Goal: Information Seeking & Learning: Learn about a topic

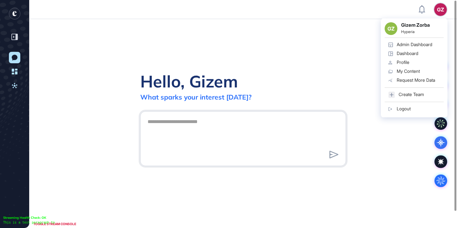
click at [423, 47] on div "Admin Dashboard" at bounding box center [415, 44] width 36 height 5
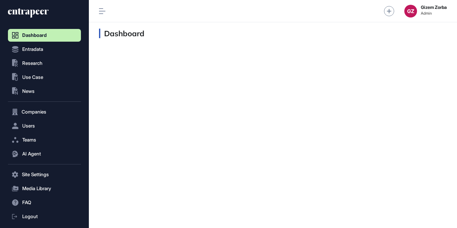
scroll to position [0, 0]
click at [48, 64] on button ".st0{fill:currentColor} Research" at bounding box center [44, 63] width 73 height 13
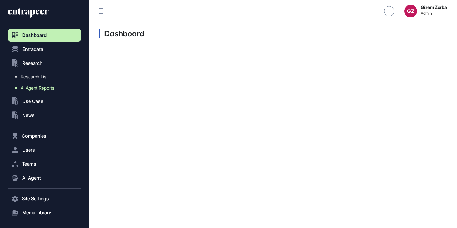
click at [39, 86] on span "AI Agent Reports" at bounding box center [38, 87] width 34 height 5
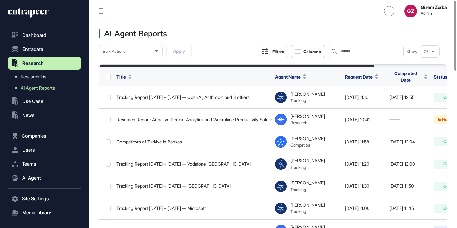
click at [349, 50] on input "text" at bounding box center [370, 51] width 59 height 5
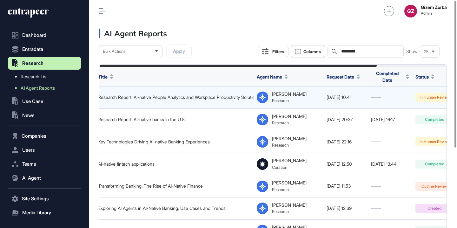
scroll to position [0, 88]
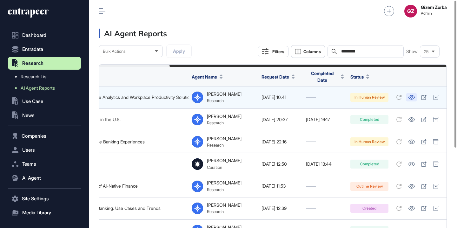
type input "*********"
click at [414, 97] on icon at bounding box center [411, 97] width 7 height 4
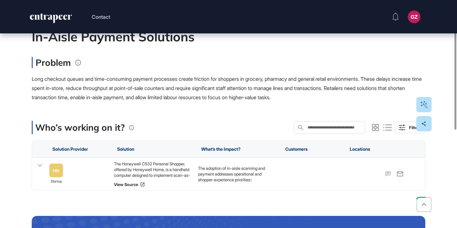
scroll to position [47, 0]
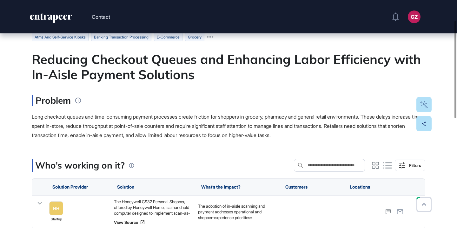
click at [180, 69] on div "Reducing Checkout Queues and Enhancing Labor Efficiency with In-Aisle Payment S…" at bounding box center [228, 66] width 393 height 30
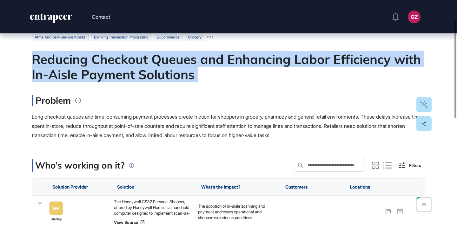
click at [180, 69] on div "Reducing Checkout Queues and Enhancing Labor Efficiency with In-Aisle Payment S…" at bounding box center [228, 66] width 393 height 30
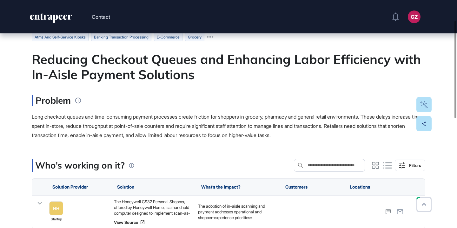
click at [183, 69] on div "Reducing Checkout Queues and Enhancing Labor Efficiency with In-Aisle Payment S…" at bounding box center [228, 66] width 393 height 30
click at [183, 71] on div "Reducing Checkout Queues and Enhancing Labor Efficiency with In-Aisle Payment S…" at bounding box center [228, 66] width 393 height 30
click at [184, 71] on div "Reducing Checkout Queues and Enhancing Labor Efficiency with In-Aisle Payment S…" at bounding box center [228, 66] width 393 height 30
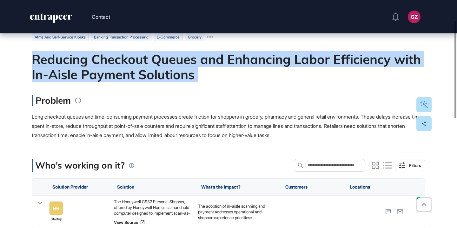
click at [184, 71] on div "Reducing Checkout Queues and Enhancing Labor Efficiency with In-Aisle Payment S…" at bounding box center [228, 66] width 393 height 30
click at [180, 83] on div at bounding box center [180, 83] width 0 height 0
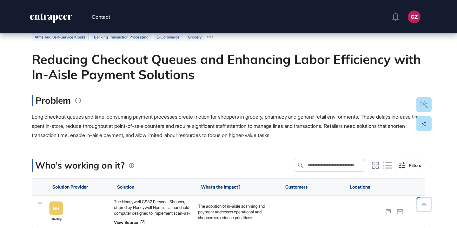
click at [110, 98] on div "Problem" at bounding box center [228, 100] width 393 height 11
click at [54, 204] on link "HH" at bounding box center [56, 208] width 14 height 14
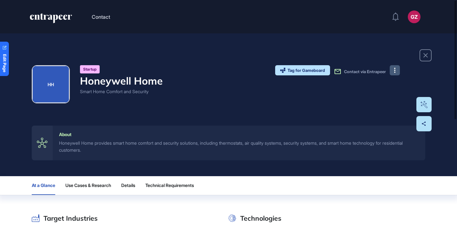
click at [399, 73] on button at bounding box center [395, 70] width 10 height 10
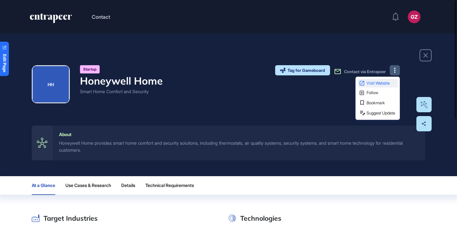
click at [387, 83] on span "Visit Website" at bounding box center [382, 83] width 30 height 4
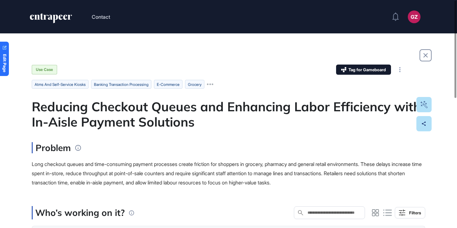
click at [196, 120] on div "Reducing Checkout Queues and Enhancing Labor Efficiency with In-Aisle Payment S…" at bounding box center [228, 114] width 393 height 30
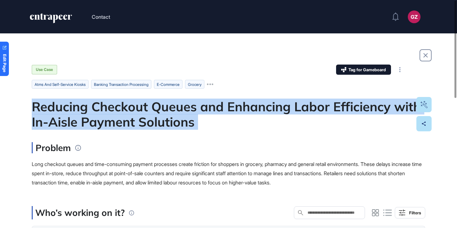
click at [196, 120] on div "Reducing Checkout Queues and Enhancing Labor Efficiency with In-Aisle Payment S…" at bounding box center [228, 114] width 393 height 30
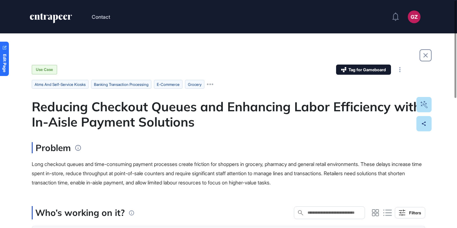
click at [200, 116] on div "Reducing Checkout Queues and Enhancing Labor Efficiency with In-Aisle Payment S…" at bounding box center [228, 114] width 393 height 30
click at [218, 106] on div "Reducing Checkout Queues and Enhancing Labor Efficiency with In-Aisle Payment S…" at bounding box center [228, 114] width 393 height 30
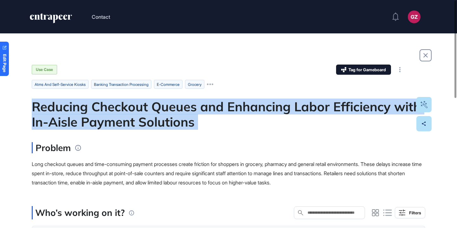
click at [218, 106] on div "Reducing Checkout Queues and Enhancing Labor Efficiency with In-Aisle Payment S…" at bounding box center [228, 114] width 393 height 30
copy div "Reducing Checkout Queues and Enhancing Labor Efficiency with In-Aisle Payment S…"
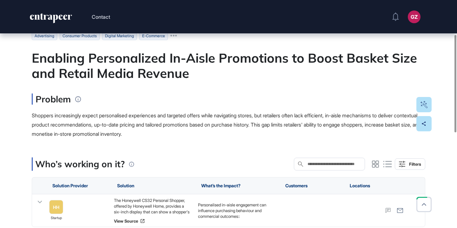
scroll to position [38, 0]
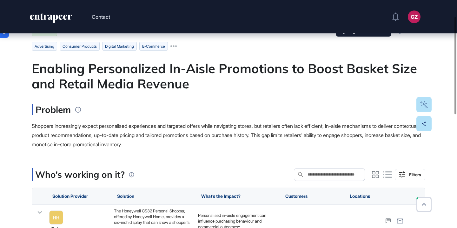
click at [208, 86] on div "Enabling Personalized In-Aisle Promotions to Boost Basket Size and Retail Media…" at bounding box center [228, 76] width 393 height 30
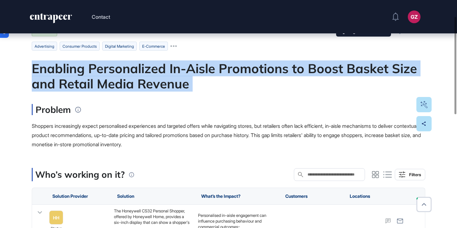
click at [208, 86] on div "Enabling Personalized In-Aisle Promotions to Boost Basket Size and Retail Media…" at bounding box center [228, 76] width 393 height 30
click at [204, 92] on div at bounding box center [204, 92] width 0 height 0
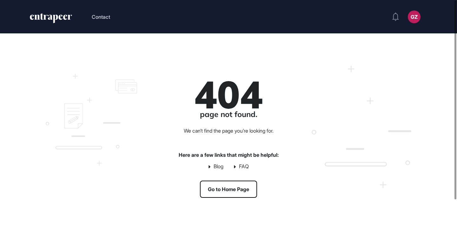
scroll to position [0, 0]
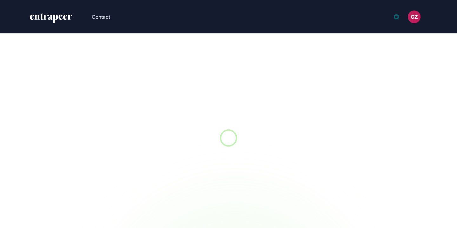
scroll to position [0, 0]
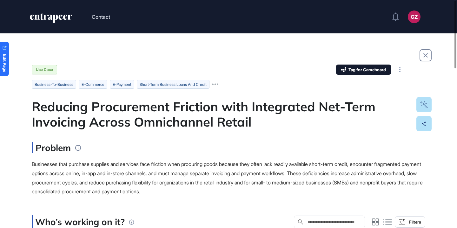
click at [237, 126] on div "Reducing Procurement Friction with Integrated Net-Term Invoicing Across Omnicha…" at bounding box center [228, 114] width 393 height 30
click at [238, 126] on div "Reducing Procurement Friction with Integrated Net-Term Invoicing Across Omnicha…" at bounding box center [228, 114] width 393 height 30
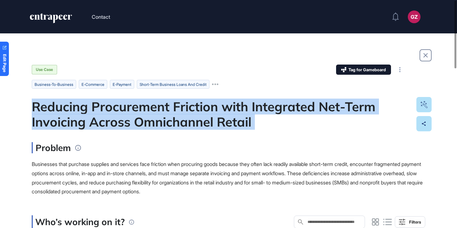
click at [238, 126] on div "Reducing Procurement Friction with Integrated Net-Term Invoicing Across Omnicha…" at bounding box center [228, 114] width 393 height 30
click at [234, 130] on div at bounding box center [234, 130] width 0 height 0
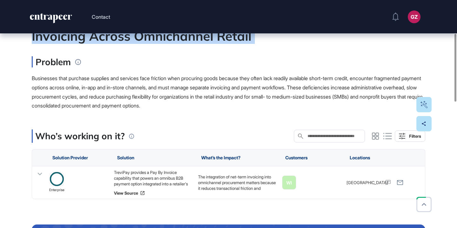
scroll to position [111, 0]
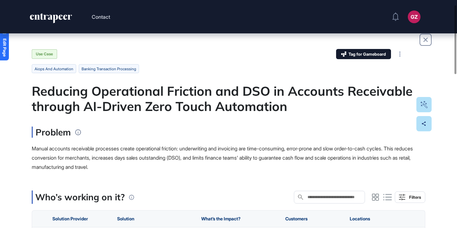
scroll to position [16, 0]
click at [228, 101] on div "Reducing Operational Friction and DSO in Accounts Receivable through AI-Driven …" at bounding box center [228, 98] width 393 height 30
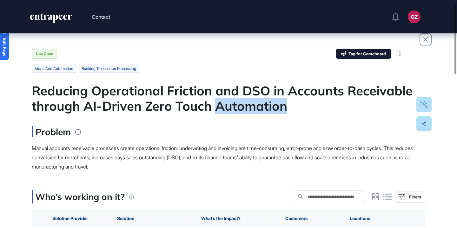
click at [228, 101] on div "Reducing Operational Friction and DSO in Accounts Receivable through AI-Driven …" at bounding box center [228, 98] width 393 height 30
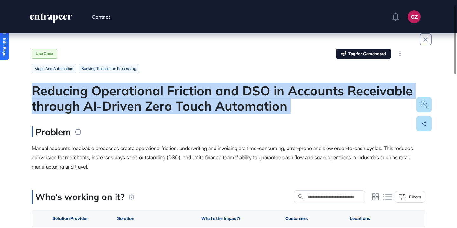
click at [228, 101] on div "Reducing Operational Friction and DSO in Accounts Receivable through AI-Driven …" at bounding box center [228, 98] width 393 height 30
click at [224, 114] on div at bounding box center [224, 114] width 0 height 0
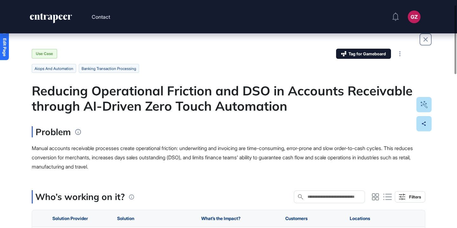
click at [232, 70] on ul "aiops and automation banking transaction processing" at bounding box center [228, 68] width 393 height 9
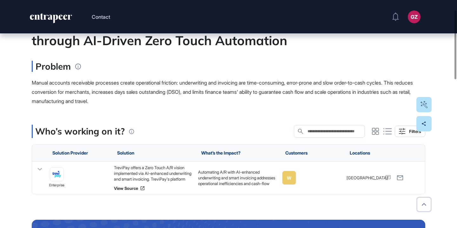
scroll to position [86, 0]
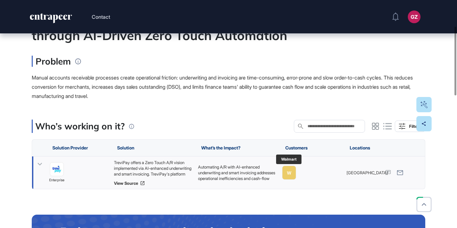
click at [290, 175] on div "W" at bounding box center [289, 172] width 4 height 5
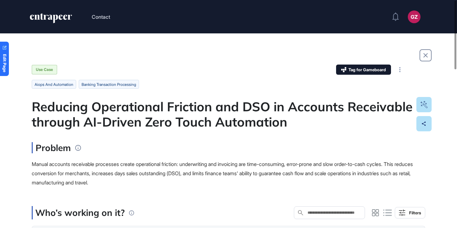
click at [197, 105] on div "Reducing Operational Friction and DSO in Accounts Receivable through AI-Driven …" at bounding box center [228, 114] width 393 height 30
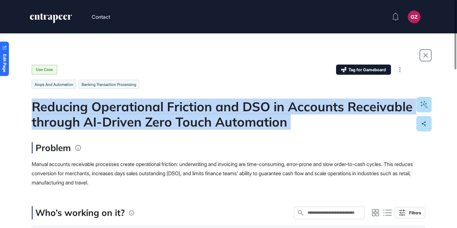
click at [197, 105] on div "Reducing Operational Friction and DSO in Accounts Receivable through AI-Driven …" at bounding box center [228, 114] width 393 height 30
copy div "Reducing Operational Friction and DSO in Accounts Receivable through AI-Driven …"
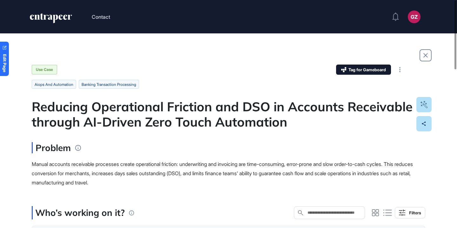
click at [207, 73] on div "Use Case Tag for Gameboard Build Partner Invest Acquire" at bounding box center [228, 69] width 393 height 10
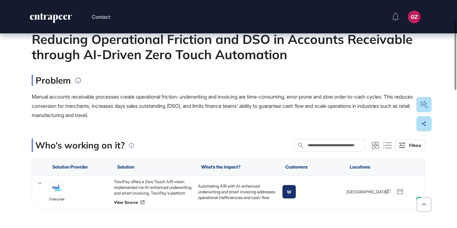
scroll to position [69, 0]
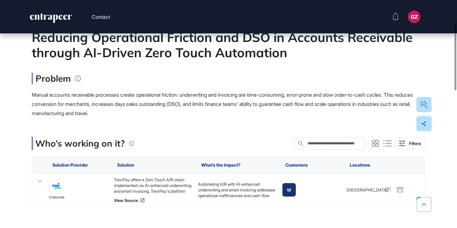
click at [216, 42] on div "Reducing Operational Friction and DSO in Accounts Receivable through AI-Driven …" at bounding box center [228, 45] width 393 height 30
click at [216, 43] on div "Reducing Operational Friction and DSO in Accounts Receivable through AI-Driven …" at bounding box center [228, 45] width 393 height 30
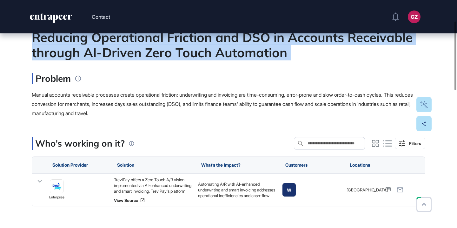
click at [216, 43] on div "Reducing Operational Friction and DSO in Accounts Receivable through AI-Driven …" at bounding box center [228, 45] width 393 height 30
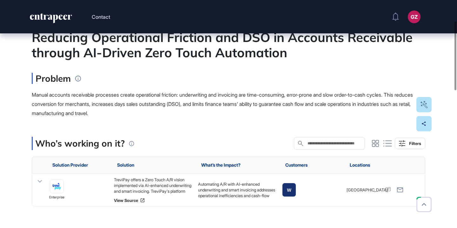
click at [216, 30] on header "Contact GZ Admin Dashboard Dashboard Profile My Content Request More Data" at bounding box center [228, 16] width 457 height 33
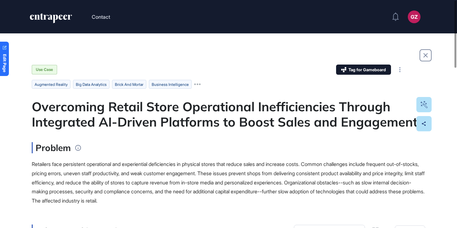
click at [182, 129] on div "Overcoming Retail Store Operational Inefficiencies Through Integrated AI-Driven…" at bounding box center [228, 114] width 393 height 30
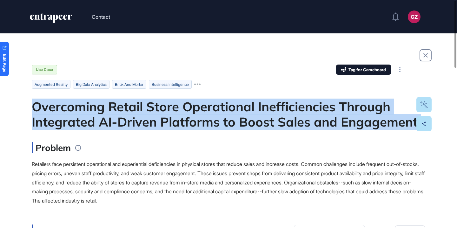
click at [182, 129] on div "Overcoming Retail Store Operational Inefficiencies Through Integrated AI-Driven…" at bounding box center [228, 114] width 393 height 30
click at [178, 130] on div at bounding box center [178, 130] width 0 height 0
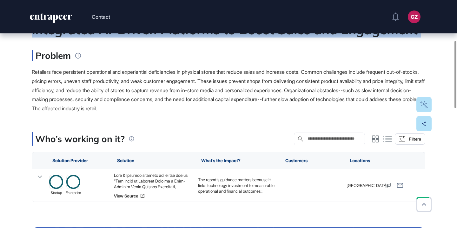
scroll to position [152, 0]
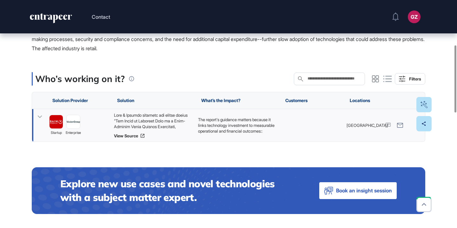
click at [136, 118] on div at bounding box center [153, 120] width 78 height 17
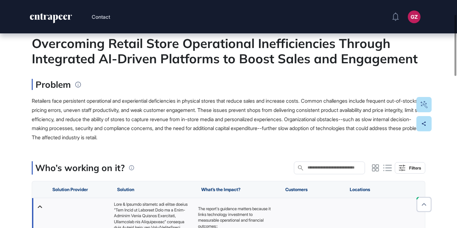
scroll to position [29, 0]
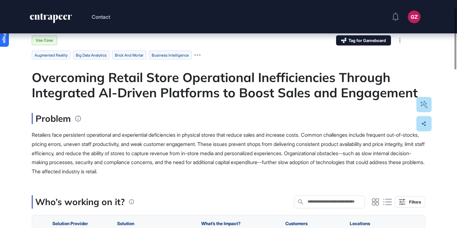
click at [172, 81] on div "Overcoming Retail Store Operational Inefficiencies Through Integrated AI-Driven…" at bounding box center [228, 84] width 393 height 30
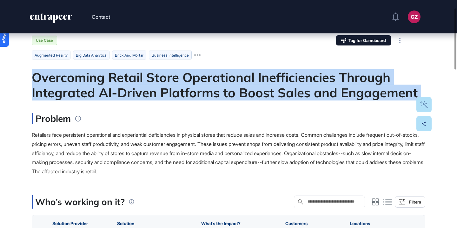
click at [172, 81] on div "Overcoming Retail Store Operational Inefficiencies Through Integrated AI-Driven…" at bounding box center [228, 84] width 393 height 30
copy div "Overcoming Retail Store Operational Inefficiencies Through Integrated AI-Driven…"
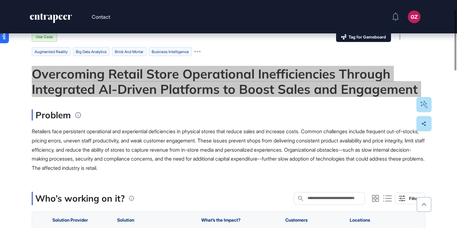
scroll to position [32, 0]
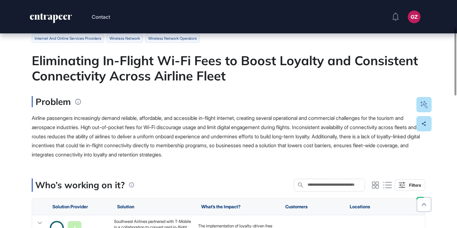
scroll to position [125, 0]
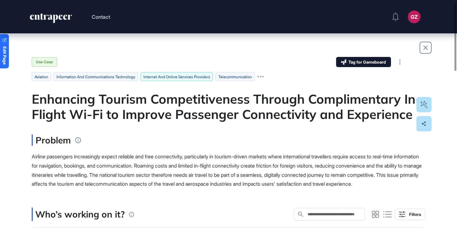
scroll to position [11, 0]
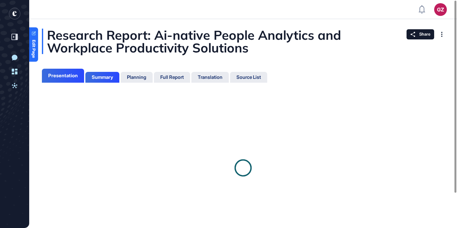
scroll to position [3, 0]
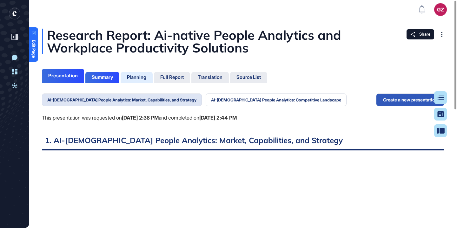
scroll to position [196, 2]
click at [174, 80] on div "Full Report" at bounding box center [172, 77] width 36 height 11
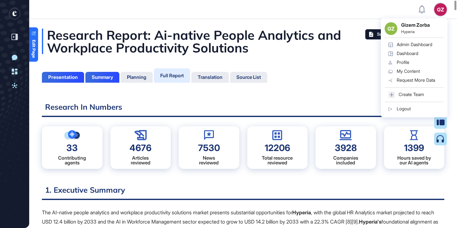
click at [408, 80] on div "Request More Data" at bounding box center [416, 79] width 38 height 5
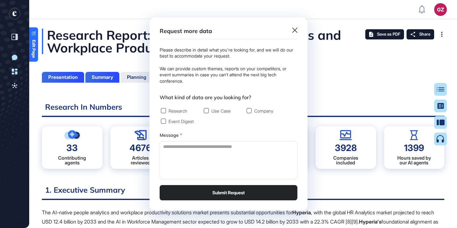
click at [180, 114] on div "Research Use Case Company Event Digest" at bounding box center [229, 116] width 138 height 16
click at [180, 113] on label "Research" at bounding box center [174, 110] width 26 height 5
click at [290, 32] on div "Request more data" at bounding box center [229, 33] width 138 height 11
click at [296, 30] on icon at bounding box center [294, 30] width 5 height 5
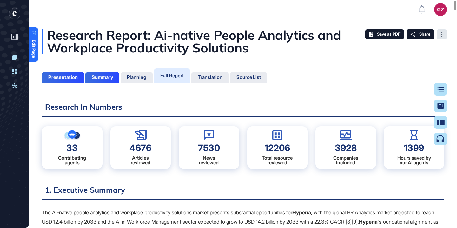
click at [441, 36] on icon at bounding box center [441, 34] width 1 height 5
click at [442, 91] on button "Table of Contents" at bounding box center [419, 89] width 53 height 13
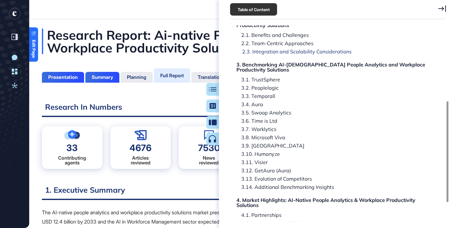
scroll to position [183, 0]
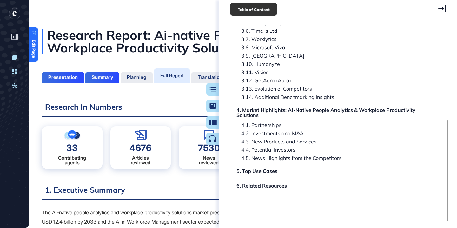
click at [207, 185] on h2 "1. Executive Summary" at bounding box center [243, 192] width 402 height 16
click at [214, 88] on button "Table of Contents" at bounding box center [192, 89] width 53 height 13
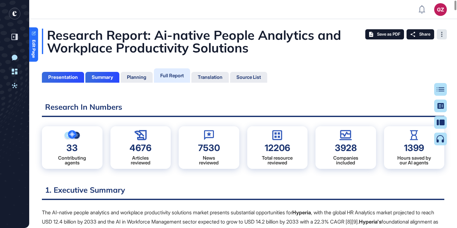
click at [444, 33] on div at bounding box center [442, 34] width 10 height 10
click at [407, 126] on div "1399 Hours saved by our AI agents" at bounding box center [414, 147] width 61 height 43
click at [14, 9] on rect "entrapeer-logo" at bounding box center [14, 13] width 11 height 11
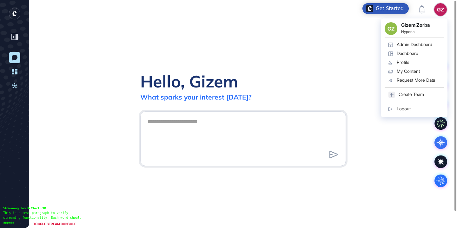
click at [438, 14] on div "GZ GZ Gizem Zorba Hyperia Admin Dashboard Dashboard Profile My Content Request …" at bounding box center [440, 9] width 13 height 13
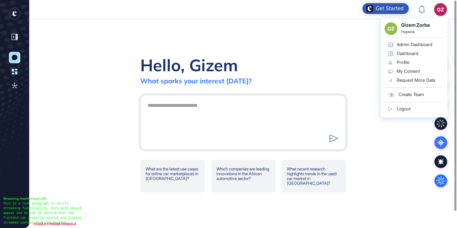
click at [402, 107] on div "Logout" at bounding box center [404, 108] width 14 height 5
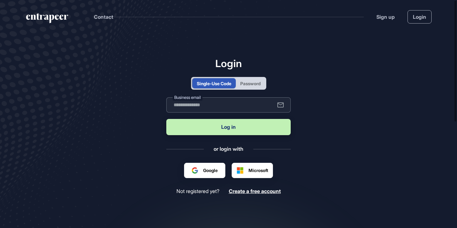
click at [245, 109] on input "text" at bounding box center [228, 104] width 124 height 15
type input "**********"
click at [194, 127] on button "Log in" at bounding box center [228, 127] width 124 height 16
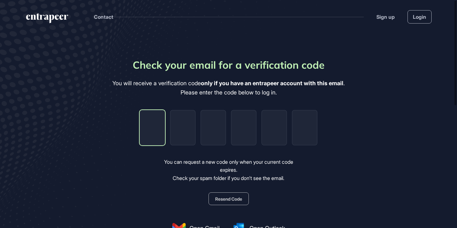
type input "*"
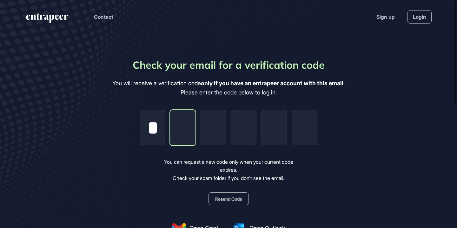
type input "*"
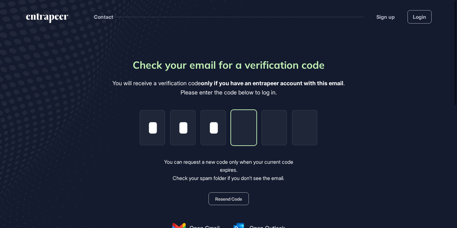
type input "*"
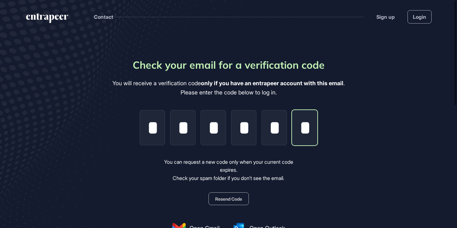
scroll to position [0, 1]
type input "*"
